Goal: Task Accomplishment & Management: Manage account settings

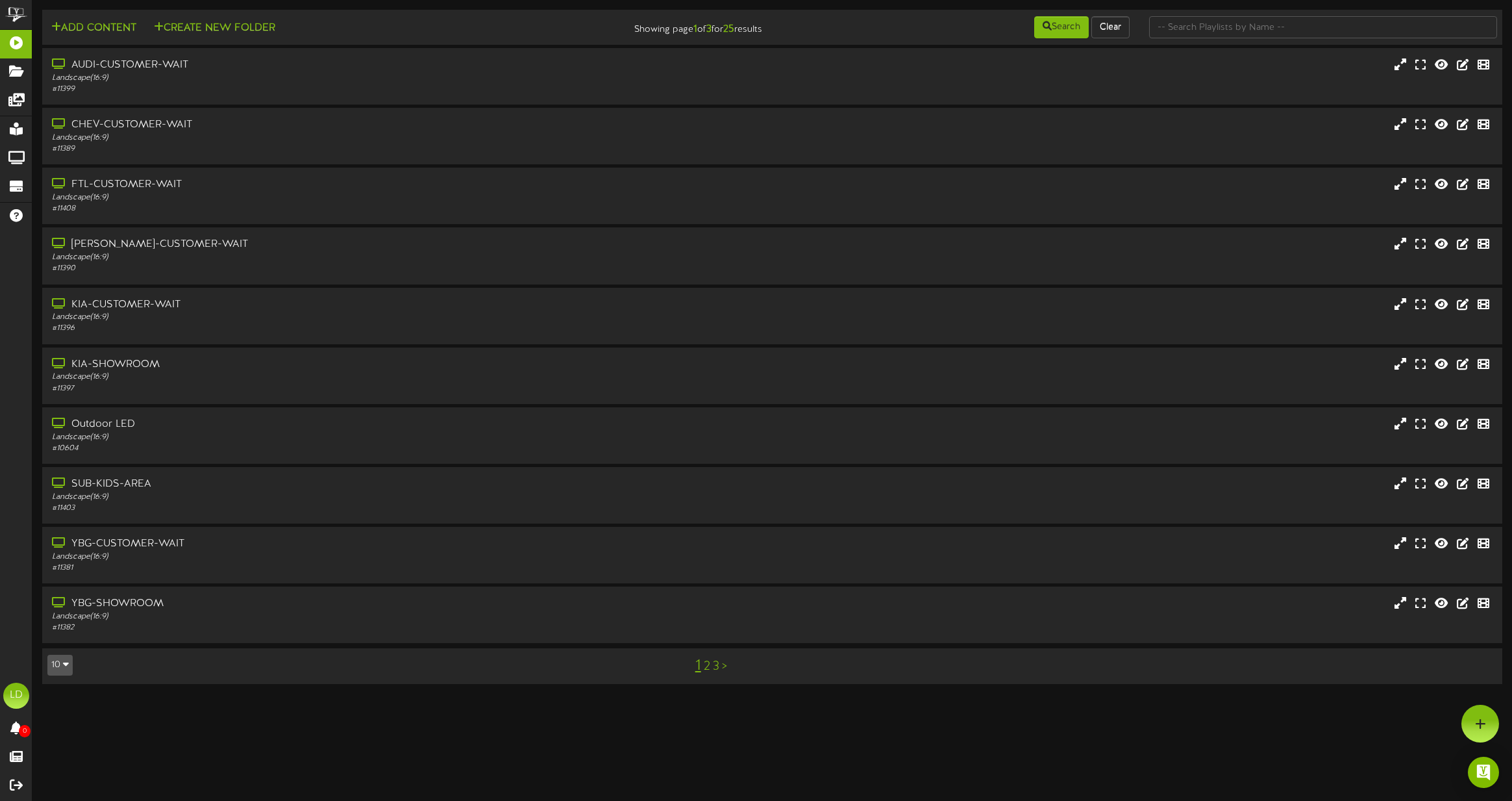
click at [58, 660] on button "10" at bounding box center [60, 665] width 26 height 21
click at [57, 618] on div "50" at bounding box center [60, 620] width 25 height 19
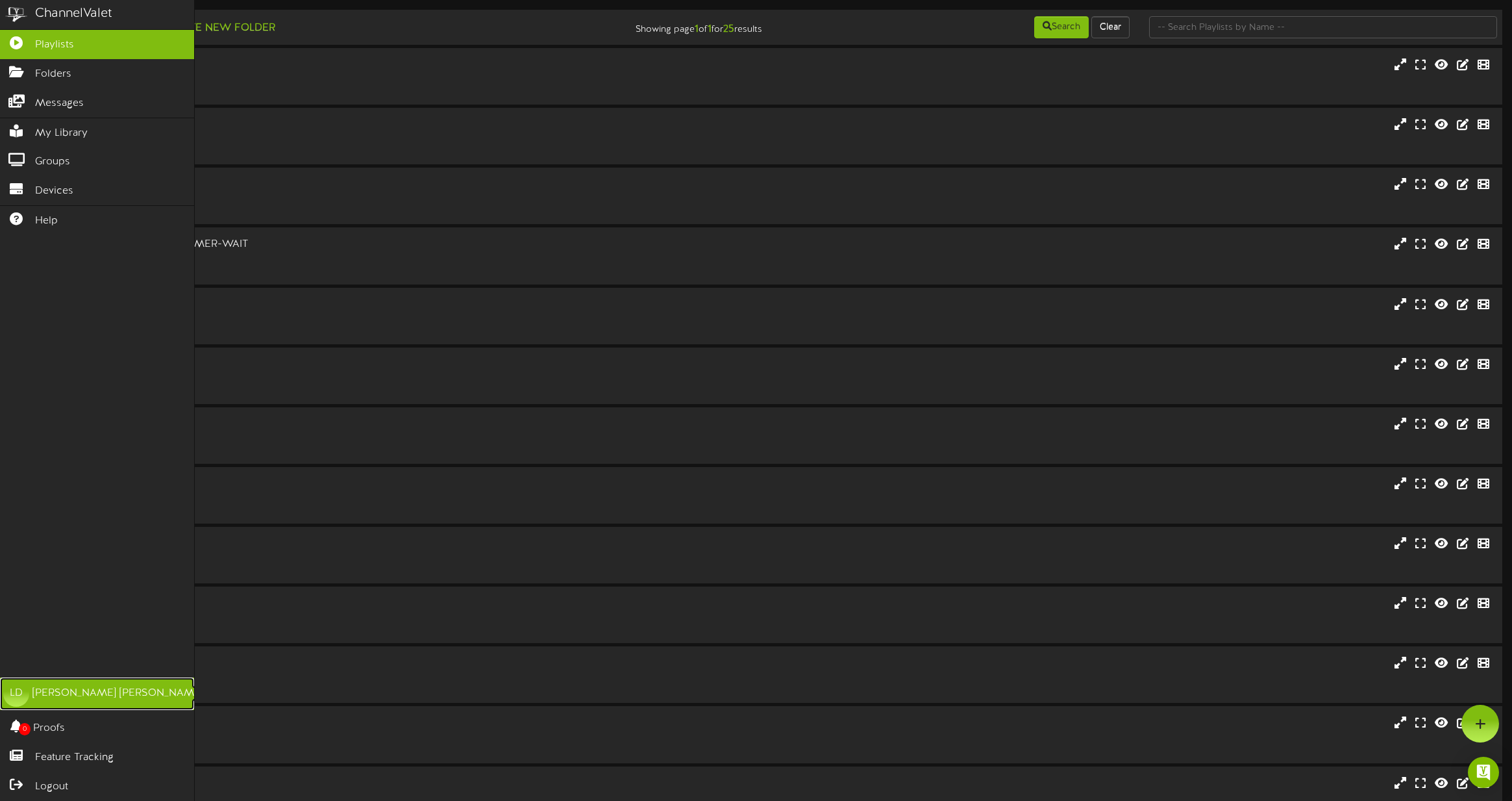
click at [45, 696] on div "Luke Draper" at bounding box center [118, 693] width 171 height 15
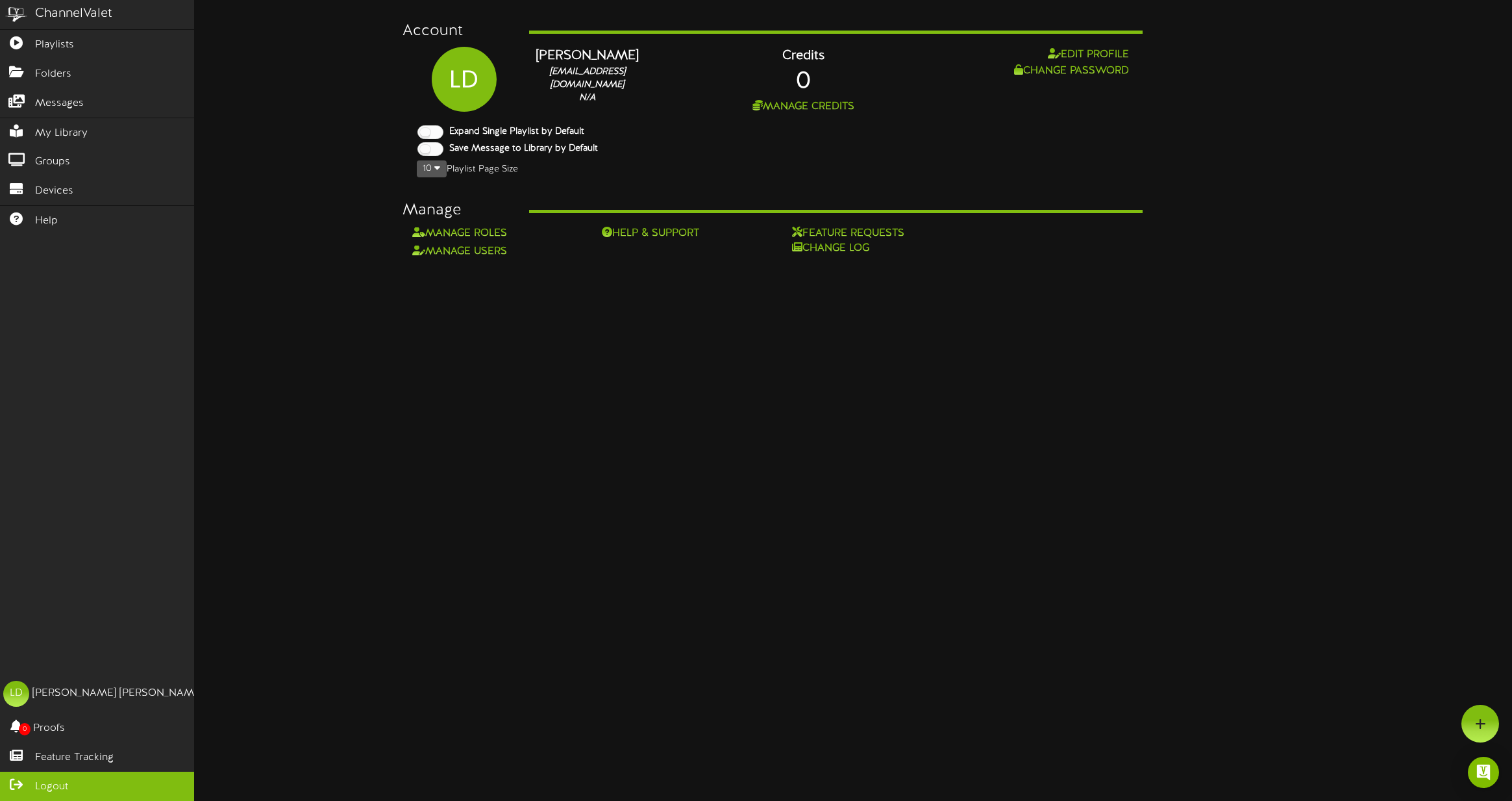
click at [71, 782] on link "Logout" at bounding box center [97, 786] width 194 height 29
